Goal: Task Accomplishment & Management: Complete application form

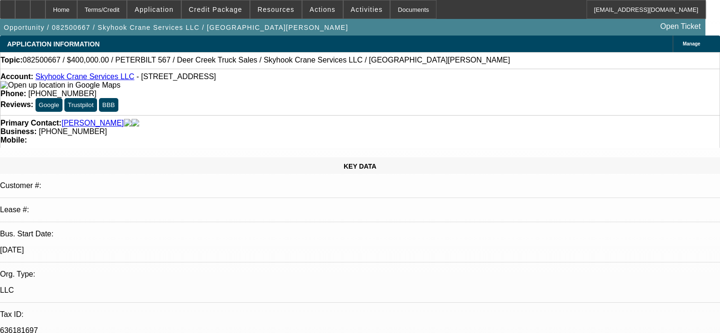
select select "0"
select select "2"
select select "0"
select select "2"
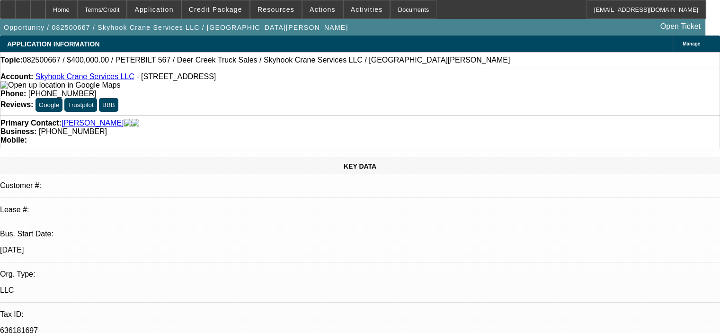
select select "0"
select select "0.15"
select select "2"
select select "0"
select select "0.15"
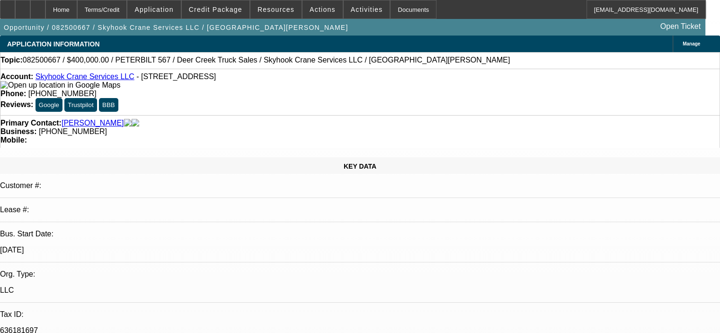
select select "2"
select select "0"
select select "1"
select select "2"
select select "6"
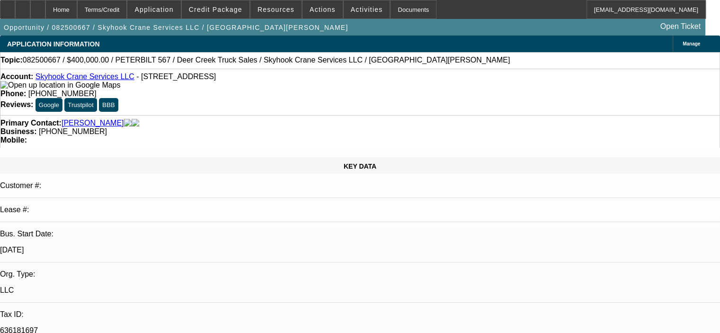
select select "1"
select select "2"
select select "6"
select select "1"
select select "2"
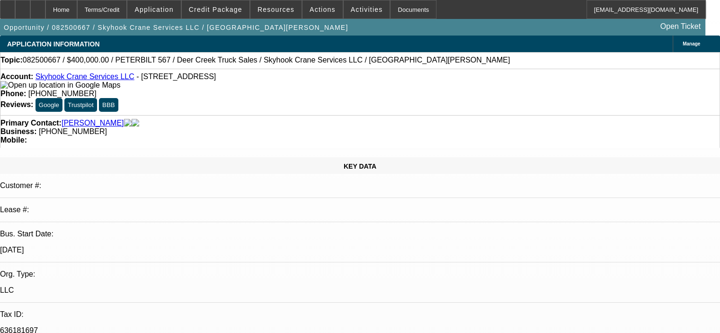
select select "6"
select select "1"
select select "2"
select select "6"
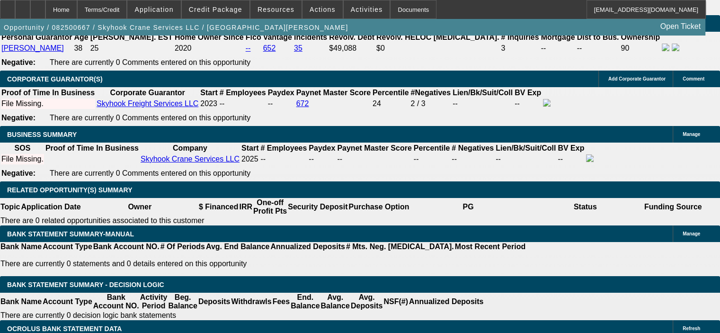
scroll to position [1419, 0]
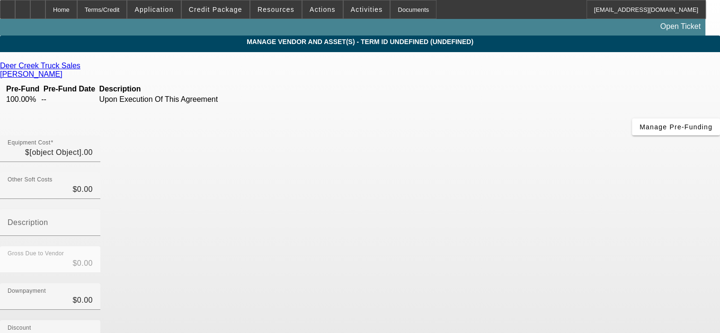
type input "$525,000.00"
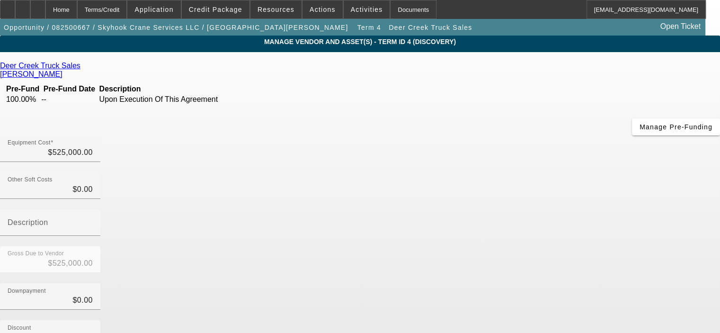
click at [83, 66] on icon at bounding box center [83, 66] width 0 height 8
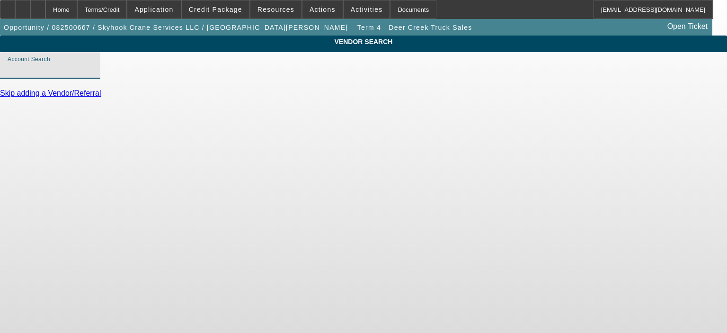
click at [93, 75] on input "Account Search" at bounding box center [50, 68] width 85 height 11
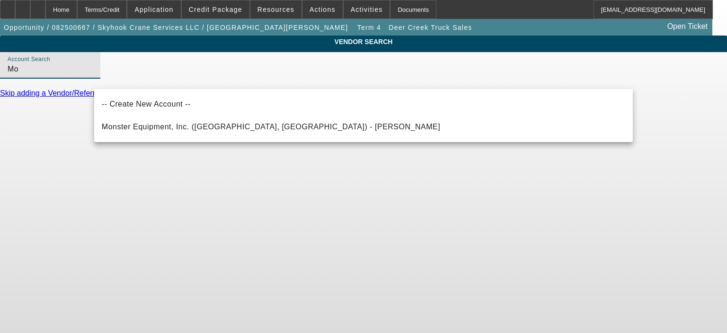
type input "M"
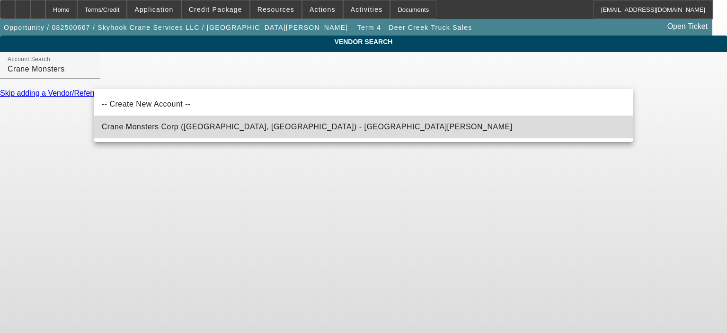
click at [188, 123] on span "Crane Monsters Corp ([GEOGRAPHIC_DATA], [GEOGRAPHIC_DATA]) - [GEOGRAPHIC_DATA][…" at bounding box center [307, 126] width 411 height 11
type input "Crane Monsters Corp ([GEOGRAPHIC_DATA], [GEOGRAPHIC_DATA]) - [GEOGRAPHIC_DATA][…"
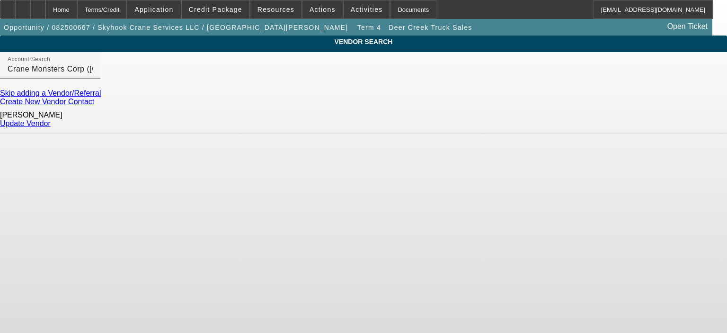
click at [51, 119] on link "Update Vendor" at bounding box center [25, 123] width 51 height 8
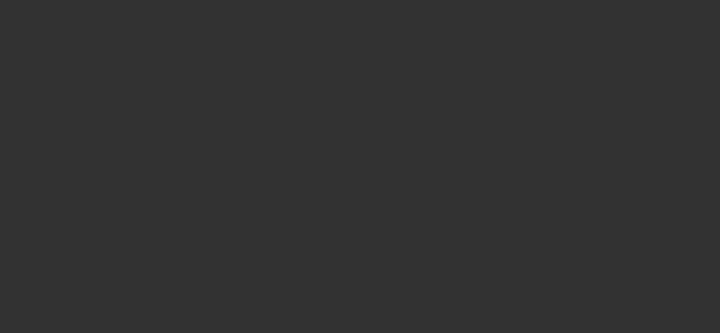
type input "$525,000.00"
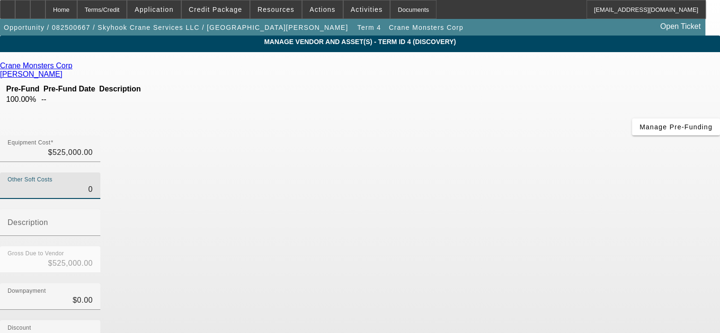
drag, startPoint x: 462, startPoint y: 115, endPoint x: 496, endPoint y: 117, distance: 34.1
click at [496, 172] on div "Other Soft Costs 0" at bounding box center [360, 190] width 720 height 37
type input "5"
type input "$525,005.00"
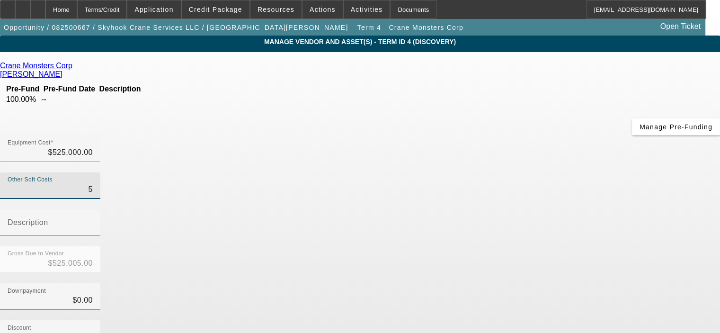
type input "51"
type input "$525,051.00"
type input "511"
type input "$525,511.00"
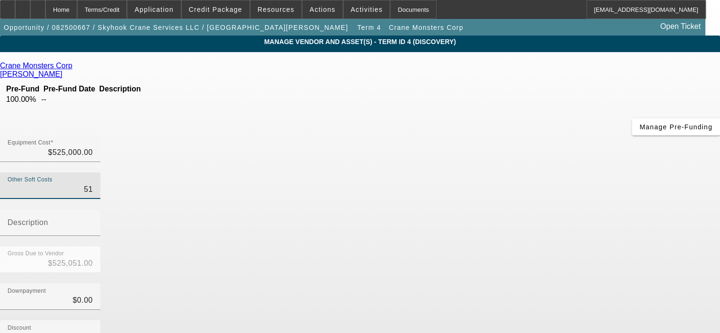
type input "$525,511.00"
type input "5118"
type input "$530,118.00"
type input "51187"
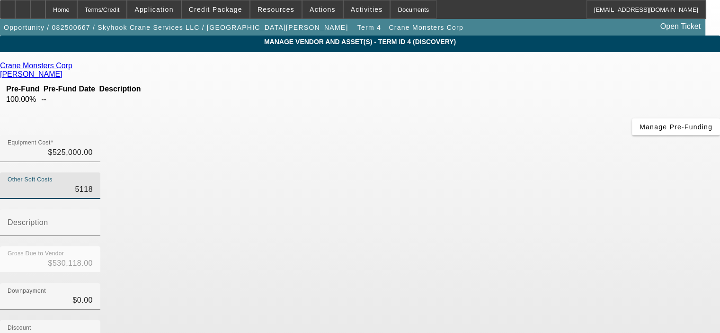
type input "$576,187.00"
type input "51187.5"
type input "$576,187.50"
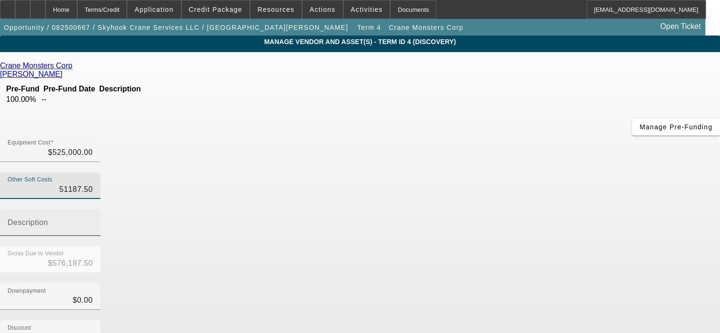
type input "$51,187.50"
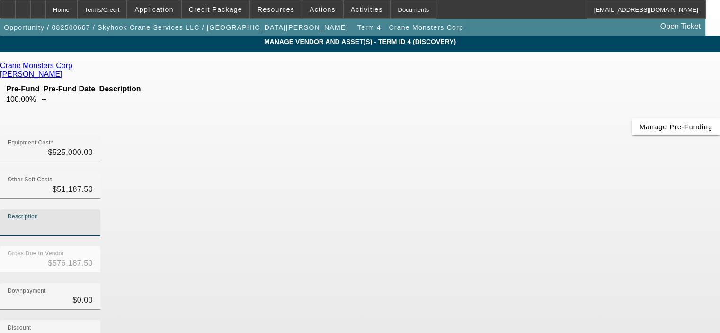
click at [93, 220] on input "Description" at bounding box center [50, 225] width 85 height 11
type input "TX Sales tax and fees"
click at [515, 283] on div "Downpayment $0.00" at bounding box center [360, 301] width 720 height 37
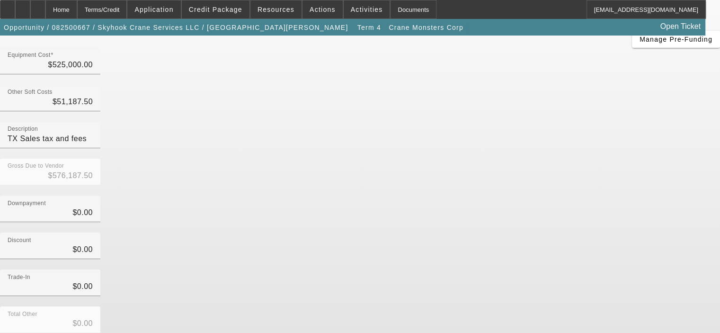
scroll to position [108, 0]
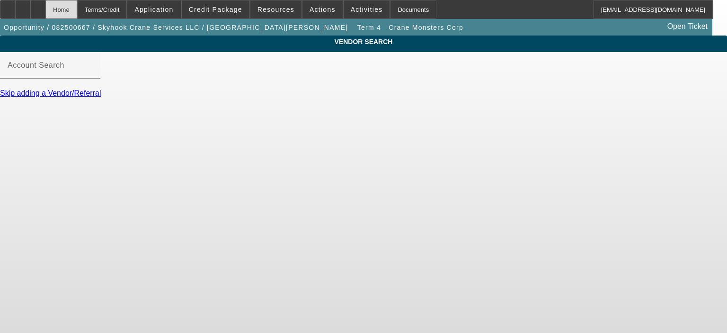
click at [77, 7] on div "Home" at bounding box center [61, 9] width 32 height 19
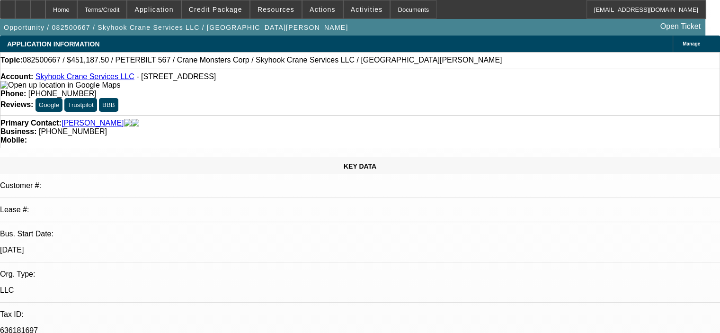
select select "0"
select select "2"
select select "0"
select select "6"
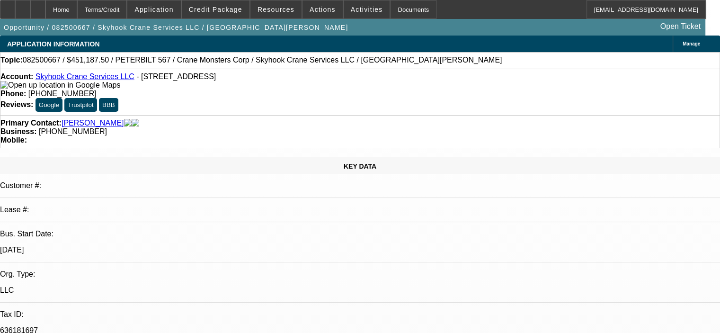
select select "0"
select select "2"
select select "0"
select select "6"
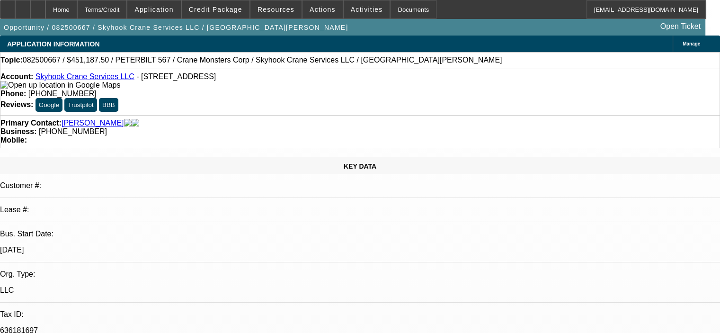
select select "0.15"
select select "2"
select select "0"
select select "6"
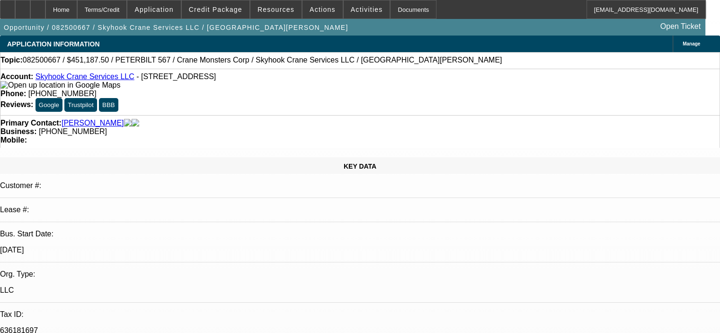
select select "0.15"
select select "2"
select select "0"
select select "6"
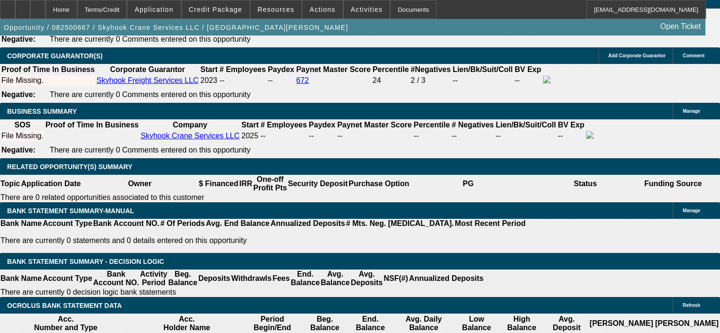
scroll to position [1419, 0]
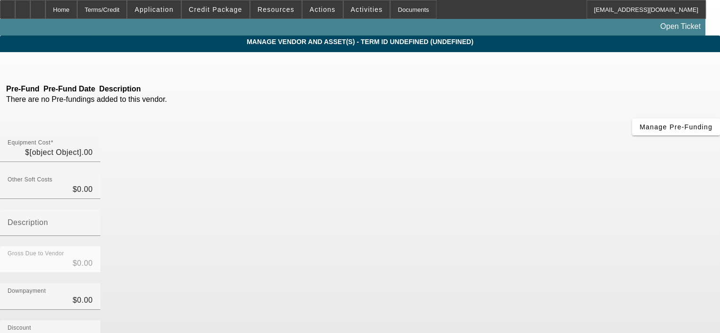
type input "$43,312.50"
type input "TX sales tax @ 8.25%"
type input "$43,312.50"
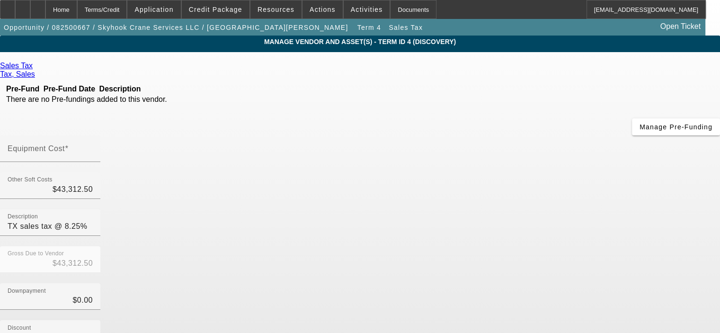
click at [626, 17] on div "Remove Vendor" at bounding box center [652, 8] width 53 height 17
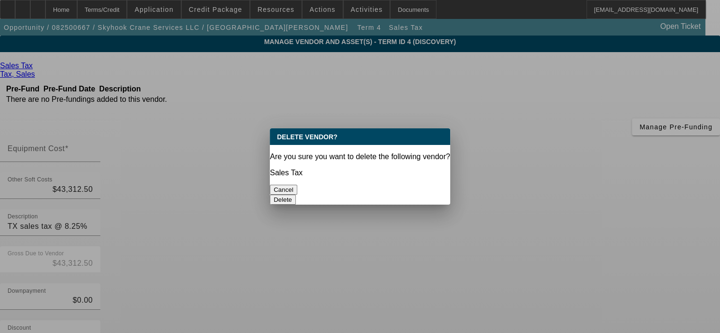
click at [296, 194] on button "Delete" at bounding box center [283, 199] width 26 height 10
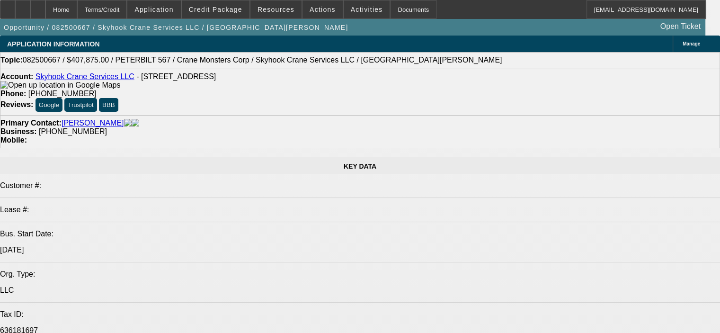
select select "0"
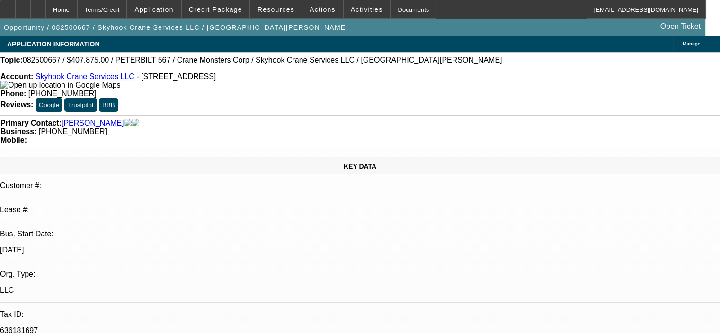
select select "2"
select select "0"
select select "6"
select select "0"
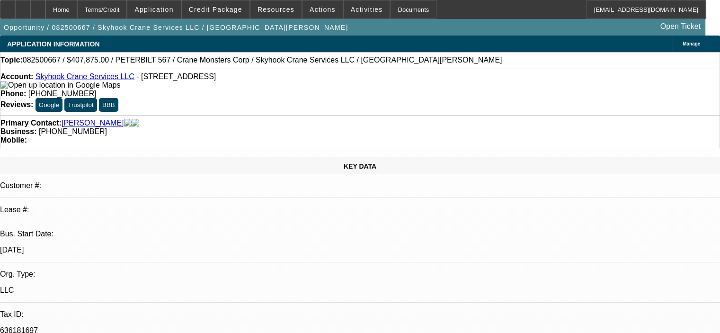
select select "2"
select select "0"
select select "6"
select select "0.15"
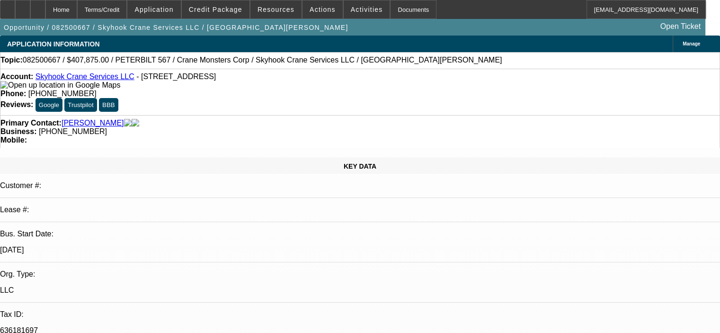
select select "2"
select select "0"
select select "6"
select select "0.15"
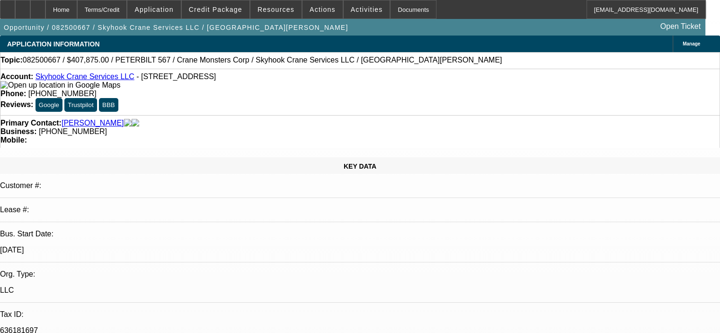
select select "2"
select select "0"
select select "6"
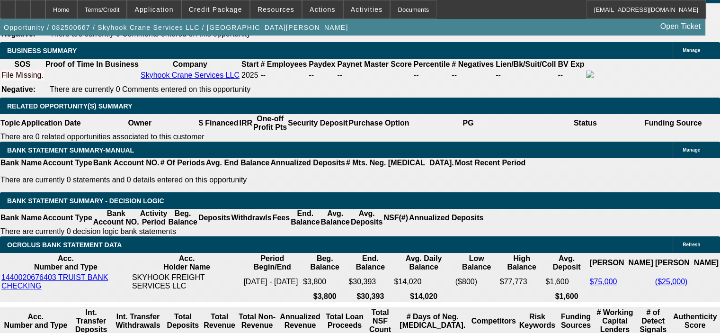
scroll to position [1514, 0]
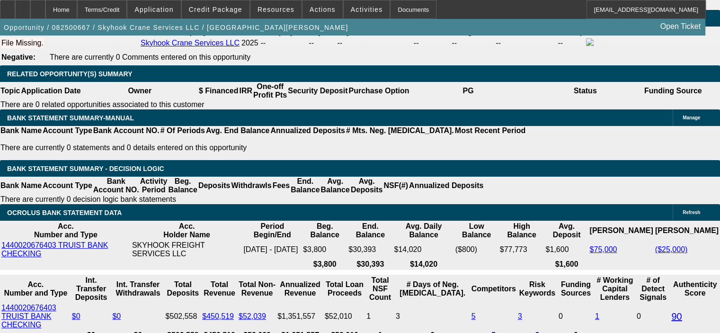
drag, startPoint x: 141, startPoint y: 196, endPoint x: 208, endPoint y: 197, distance: 66.7
type input "$176,187.50"
type input "UNKNOWN"
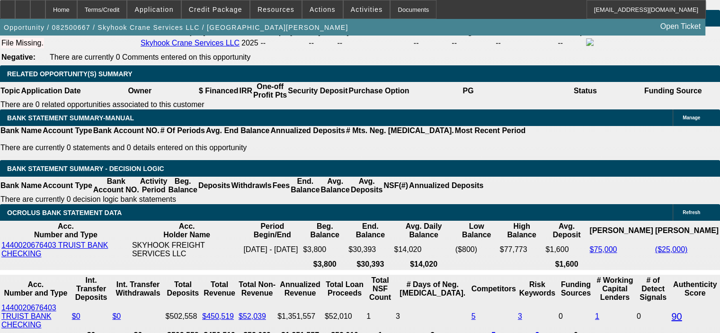
type input "$16,500.18"
type input "$8,250.09"
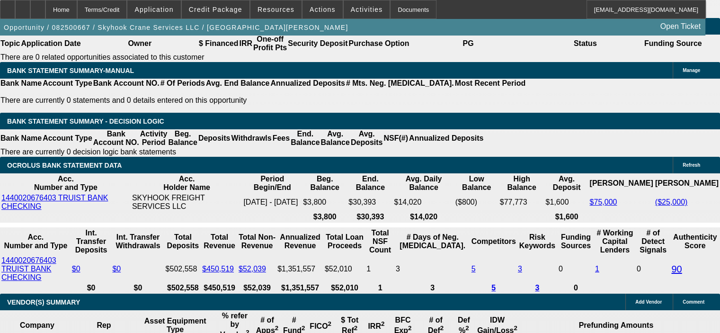
drag, startPoint x: 111, startPoint y: 237, endPoint x: 168, endPoint y: 230, distance: 57.6
drag, startPoint x: 110, startPoint y: 234, endPoint x: 167, endPoint y: 234, distance: 56.3
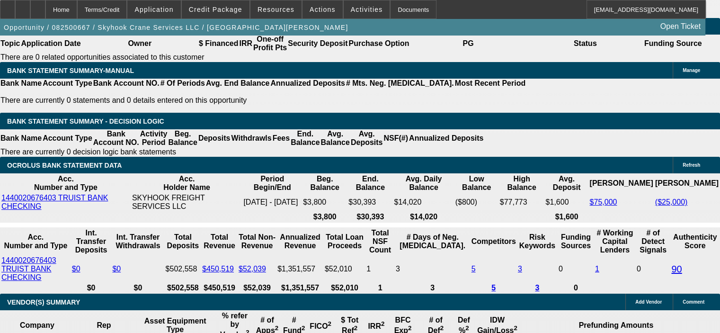
type input "$144,046.88"
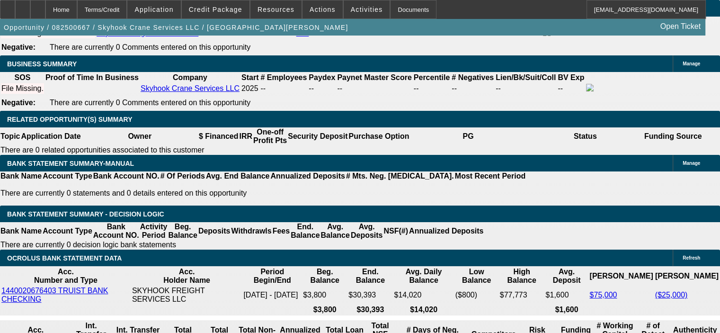
scroll to position [1467, 0]
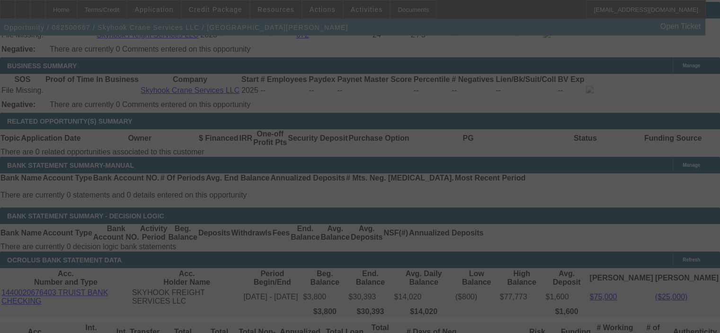
select select "0"
select select "2"
select select "0"
select select "6"
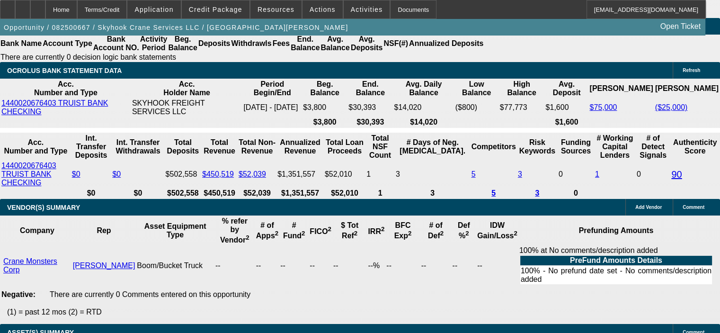
scroll to position [1703, 0]
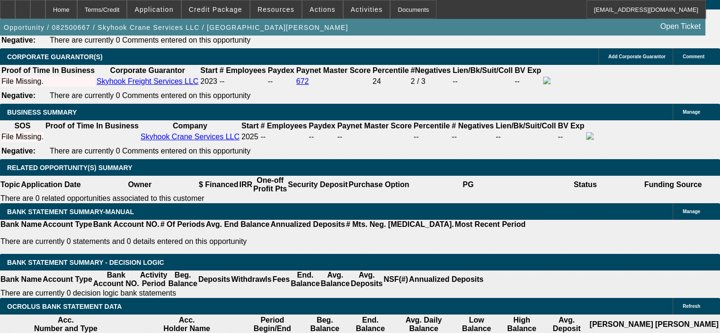
scroll to position [1419, 0]
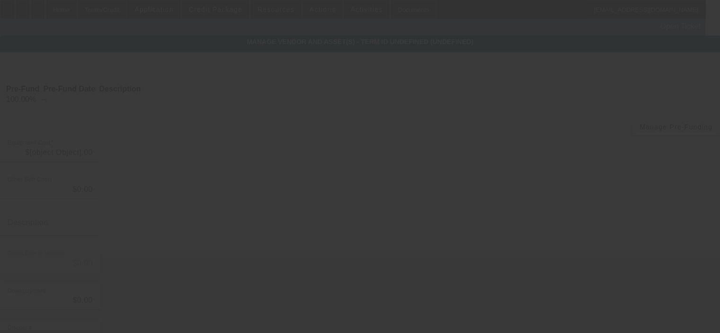
type input "$525,000.00"
type input "$51,187.50"
type input "TX Sales tax and fees"
type input "$576,187.50"
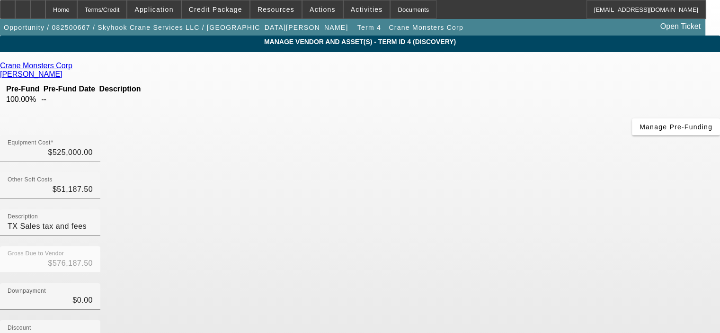
scroll to position [108, 0]
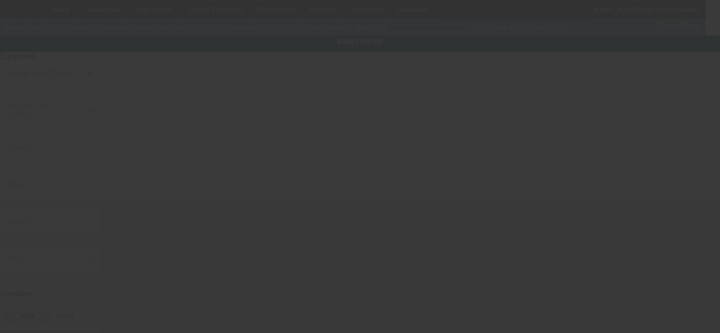
type input "[US_VEHICLE_IDENTIFICATION_NUMBER]"
type input "Peterbilt"
type input "567"
radio input "true"
type textarea "485HP Paccar MX-13 Diesel, 8LL Trans, Rear Tri-Axle plus Pusher Axle"
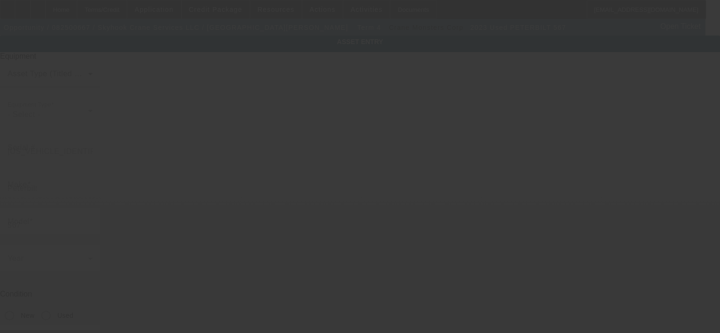
type input "[STREET_ADDRESS]"
type input "[GEOGRAPHIC_DATA]"
type input "78628"
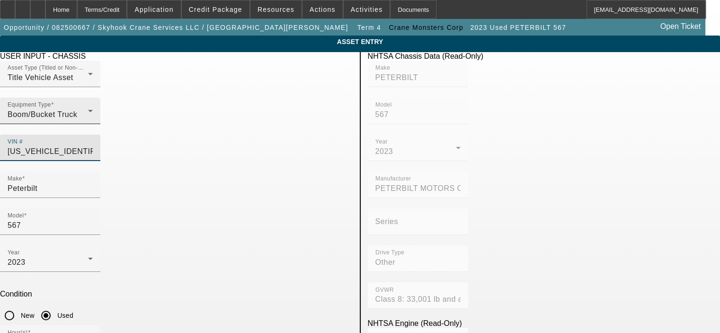
drag, startPoint x: 314, startPoint y: 133, endPoint x: 212, endPoint y: 134, distance: 101.7
click at [212, 134] on div "Asset Type (Titled or Non-Titled) Title Vehicle Asset Equipment Type Boom/Bucke…" at bounding box center [176, 116] width 352 height 111
click at [93, 146] on input "[US_VEHICLE_IDENTIFICATION_NUMBER]" at bounding box center [50, 151] width 85 height 11
type input "1NPCXPTX1PD87607"
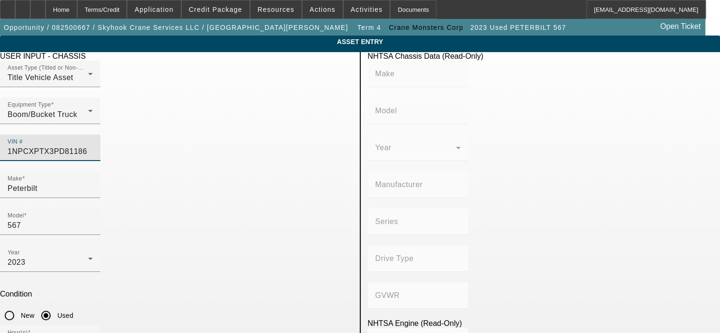
type input "[US_VEHICLE_IDENTIFICATION_NUMBER]"
type input "PETERBILT"
type input "567"
type input "PETERBILT MOTORS COMPANY"
type input "Other"
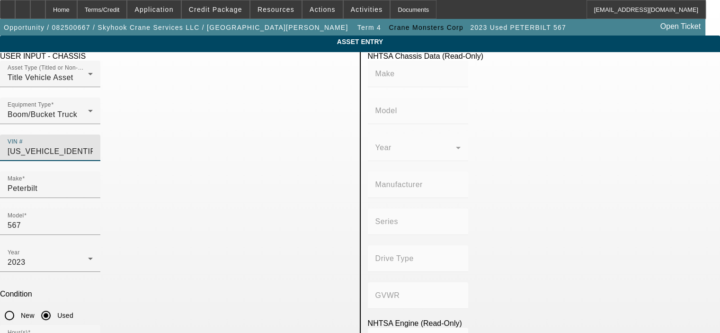
type input "Class 8: 33,001 lb and above (14,969 kg and above)"
type input "MX/MX-13"
type input "6"
type input "Diesel"
type input "787.20629882204"
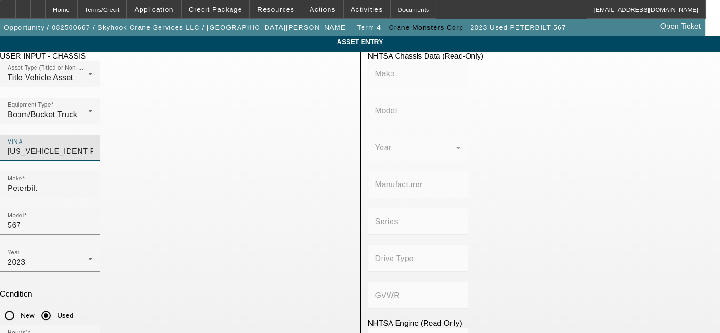
type input "12.9"
type input "[US_VEHICLE_IDENTIFICATION_NUMBER]"
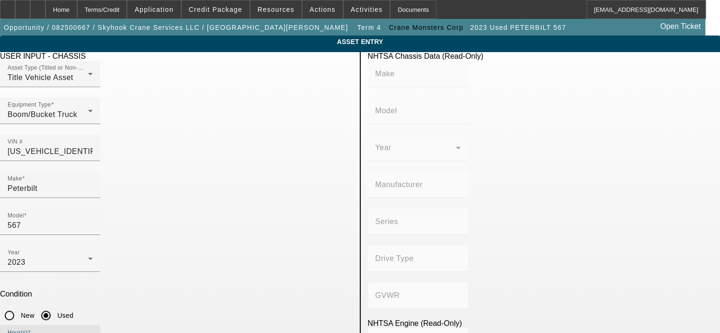
type input "PETERBILT"
type input "567"
type input "PETERBILT MOTORS COMPANY"
type input "Other"
type input "Class 8: 33,001 lb and above (14,969 kg and above)"
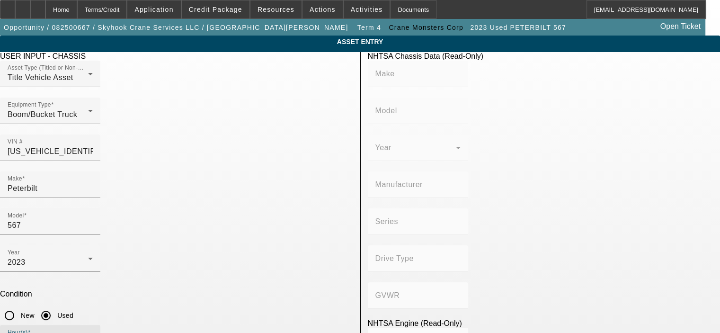
type input "MX/MX-13"
type input "6"
type input "Diesel"
type input "787.20629882204"
type input "12.9"
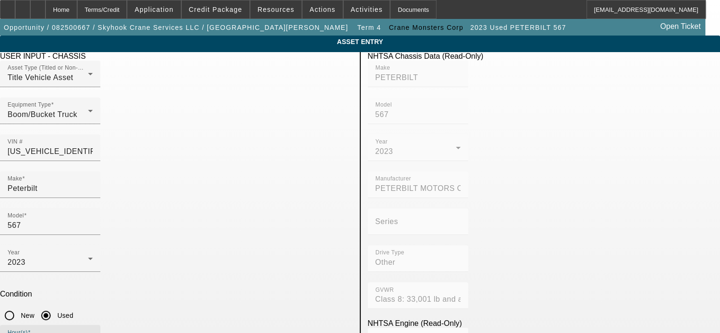
drag, startPoint x: 131, startPoint y: 244, endPoint x: 97, endPoint y: 246, distance: 34.1
click at [97, 325] on div "Hour(s) 1990" at bounding box center [50, 338] width 100 height 26
drag, startPoint x: 264, startPoint y: 281, endPoint x: 229, endPoint y: 281, distance: 35.5
type input "18211"
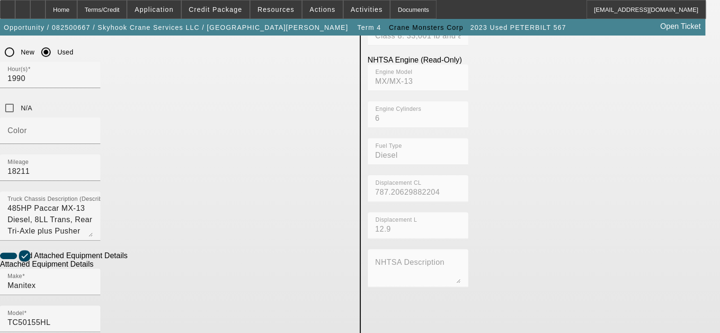
scroll to position [284, 0]
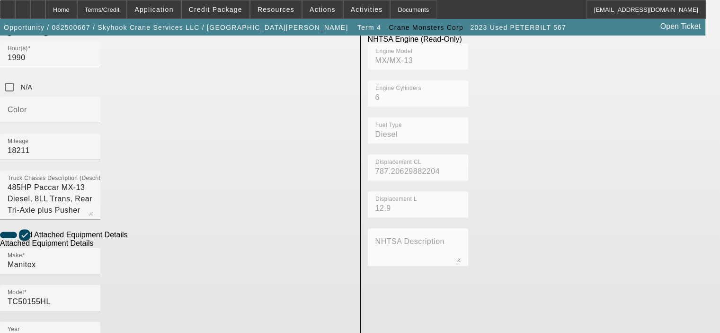
type input "304553"
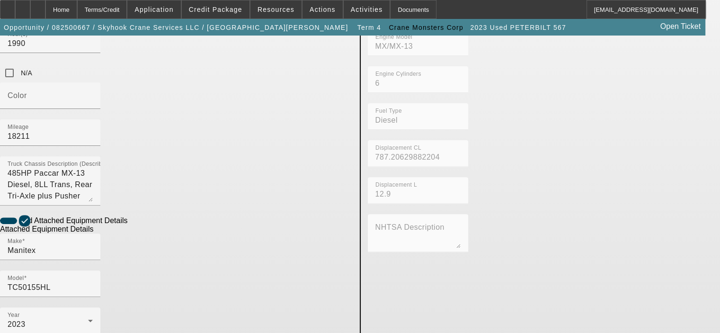
scroll to position [311, 0]
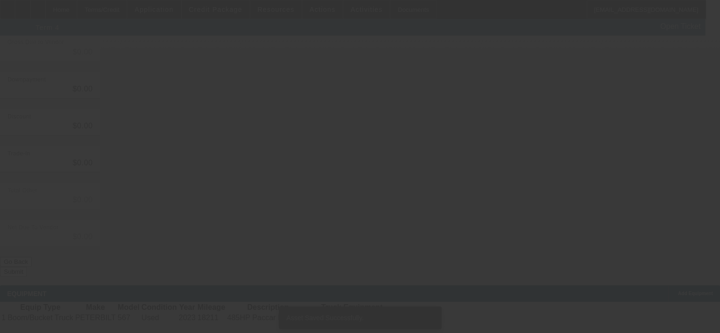
type input "$525,000.00"
type input "$51,187.50"
type input "TX Sales tax and fees"
type input "$576,187.50"
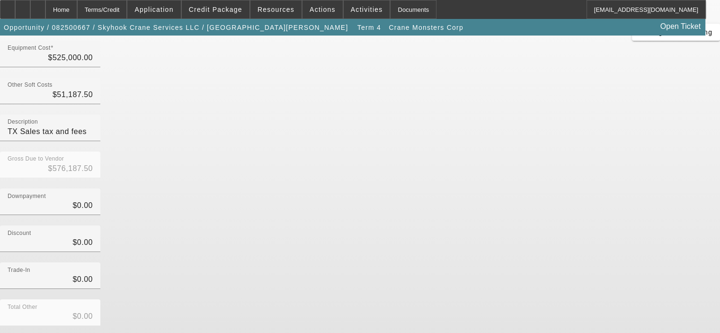
scroll to position [108, 0]
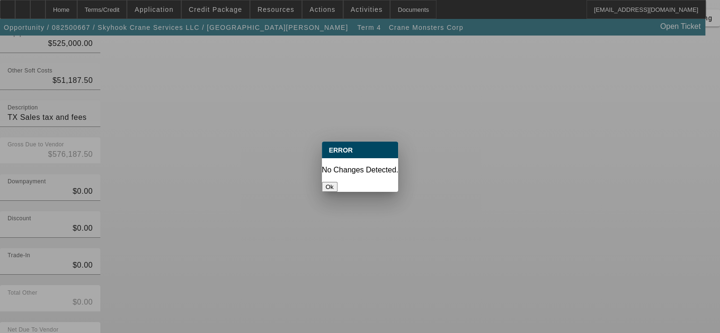
click at [337, 182] on button "Ok" at bounding box center [330, 187] width 16 height 10
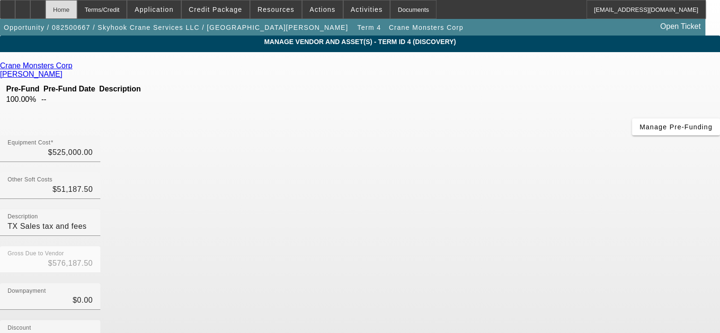
click at [77, 11] on div "Home" at bounding box center [61, 9] width 32 height 19
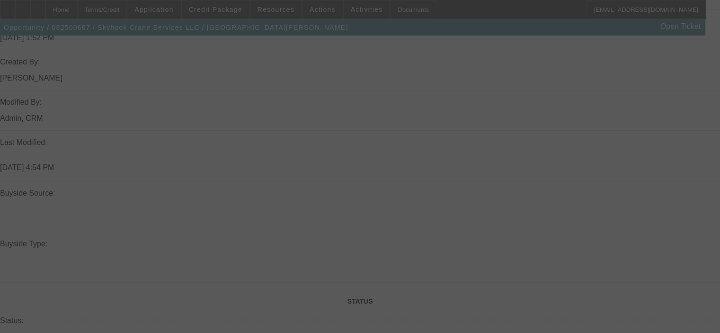
scroll to position [894, 0]
select select "0"
select select "2"
select select "0"
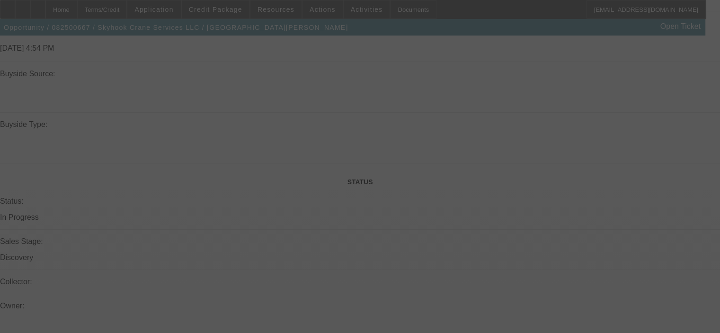
select select "6"
select select "0"
select select "2"
select select "0"
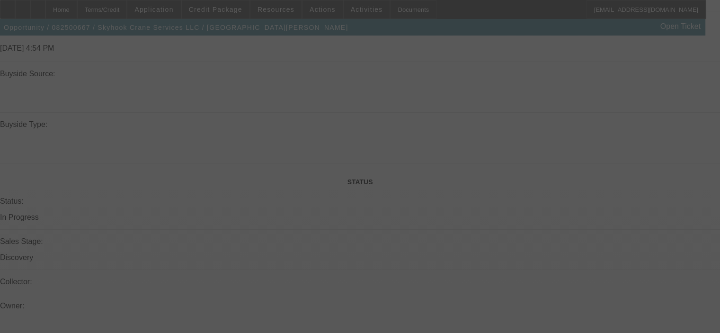
select select "6"
select select "0.15"
select select "2"
select select "0"
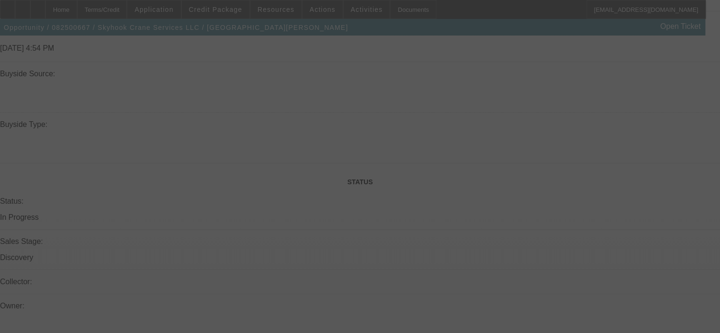
select select "6"
select select "0.15"
select select "2"
select select "0"
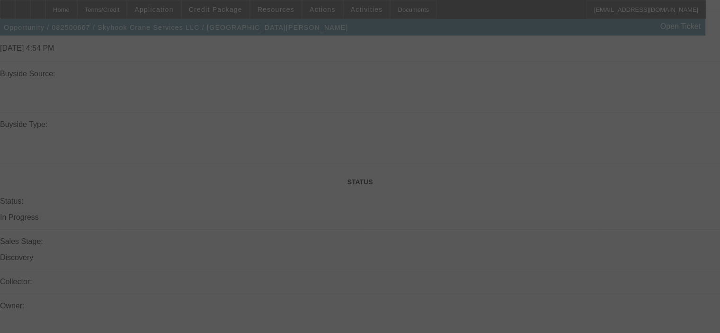
select select "6"
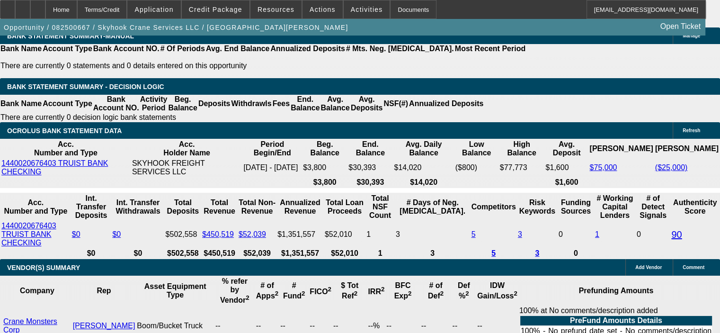
scroll to position [1549, 0]
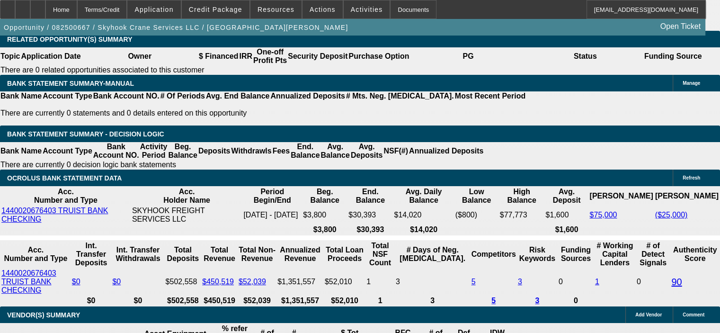
drag, startPoint x: 144, startPoint y: 185, endPoint x: 225, endPoint y: 183, distance: 80.5
type input "$170,000.00"
type input "UNKNOWN"
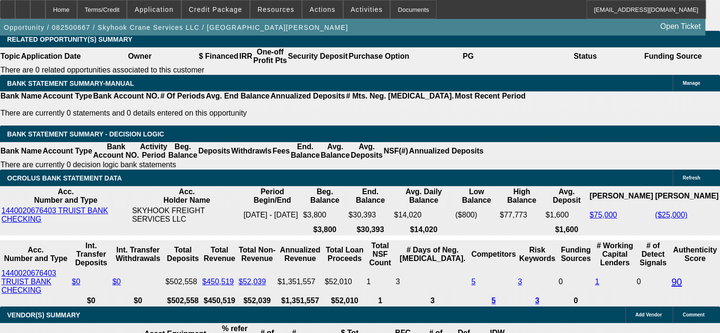
type input "$8,377.71"
type input "$16,755.42"
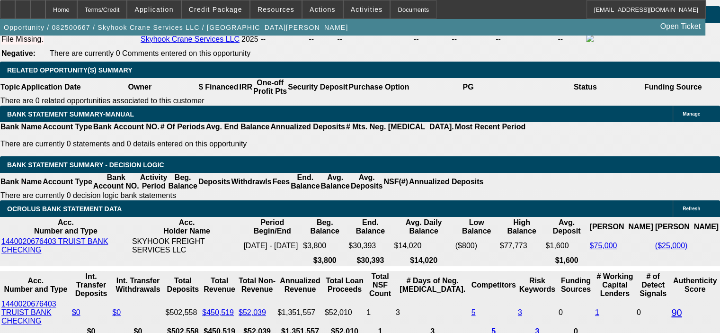
scroll to position [1454, 0]
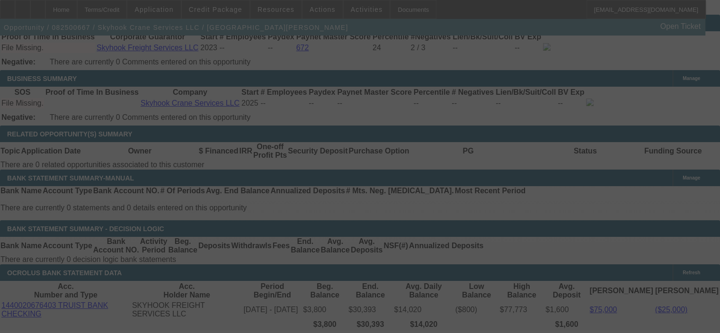
select select "0"
select select "2"
select select "0"
select select "6"
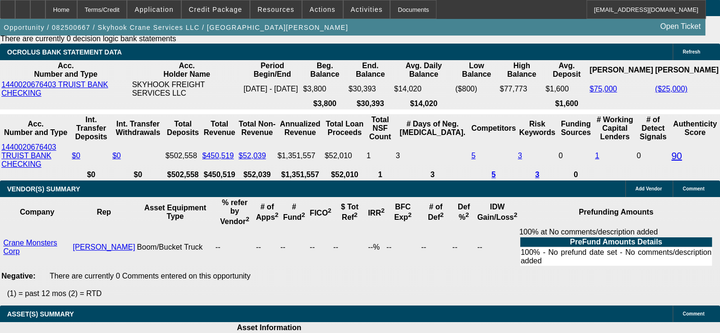
scroll to position [1691, 0]
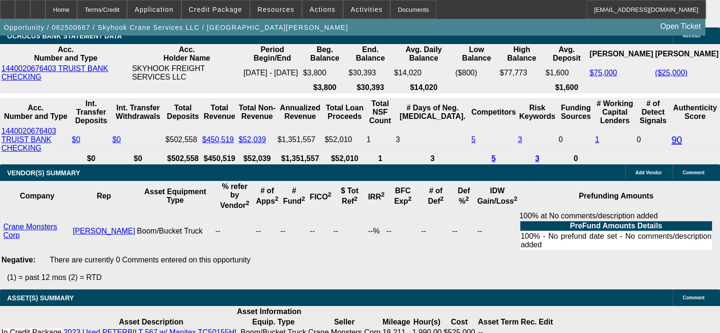
drag, startPoint x: 176, startPoint y: 117, endPoint x: 238, endPoint y: 109, distance: 63.4
type input "17"
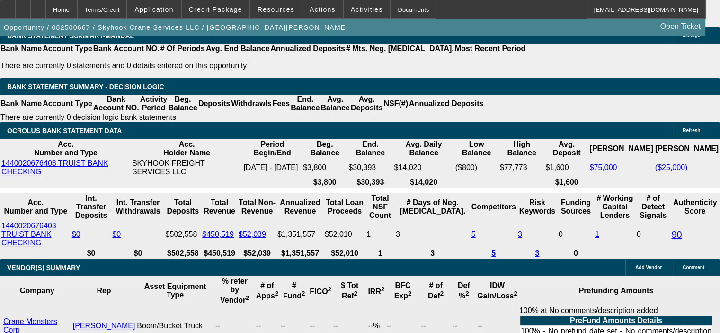
scroll to position [1501, 0]
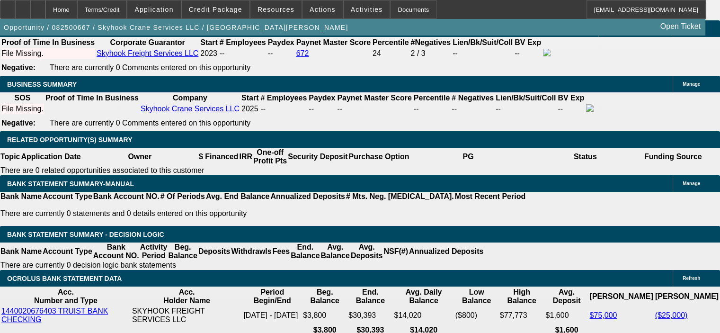
scroll to position [1454, 0]
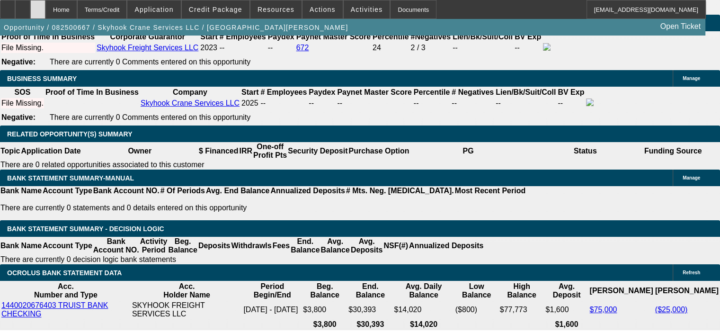
click at [45, 9] on div at bounding box center [37, 9] width 15 height 19
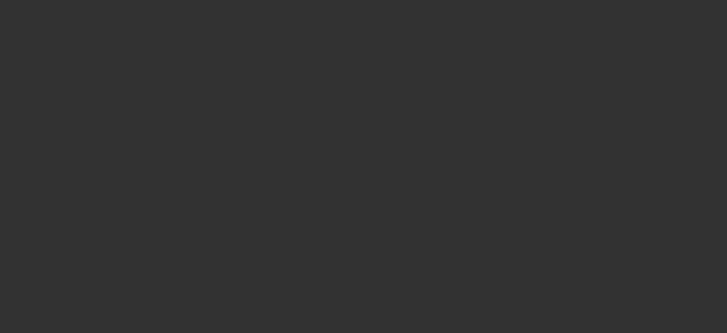
select select "0"
select select "2"
select select "0"
select select "6"
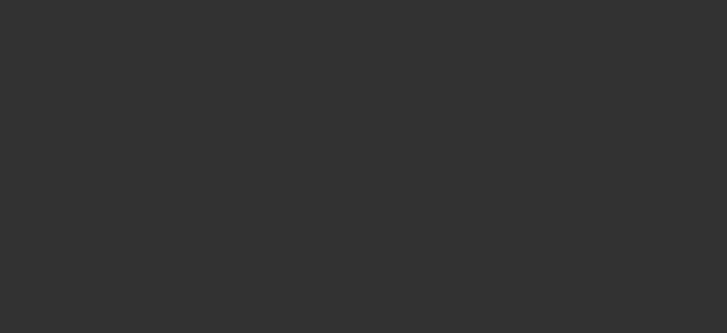
select select "0"
select select "2"
select select "0"
select select "6"
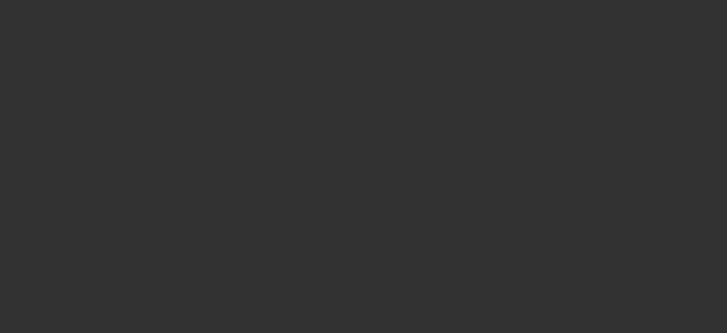
select select "0.15"
select select "2"
select select "0"
select select "6"
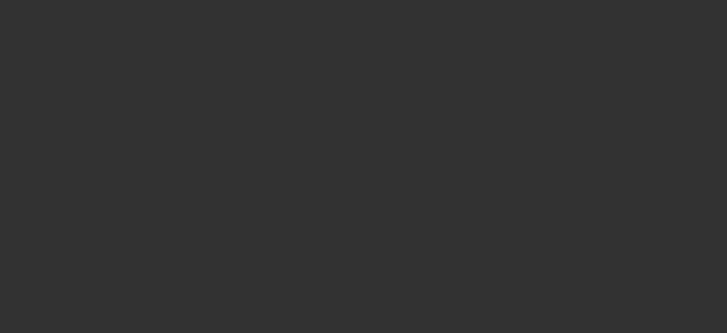
select select "0.15"
select select "2"
select select "0"
select select "6"
